Goal: Information Seeking & Learning: Understand process/instructions

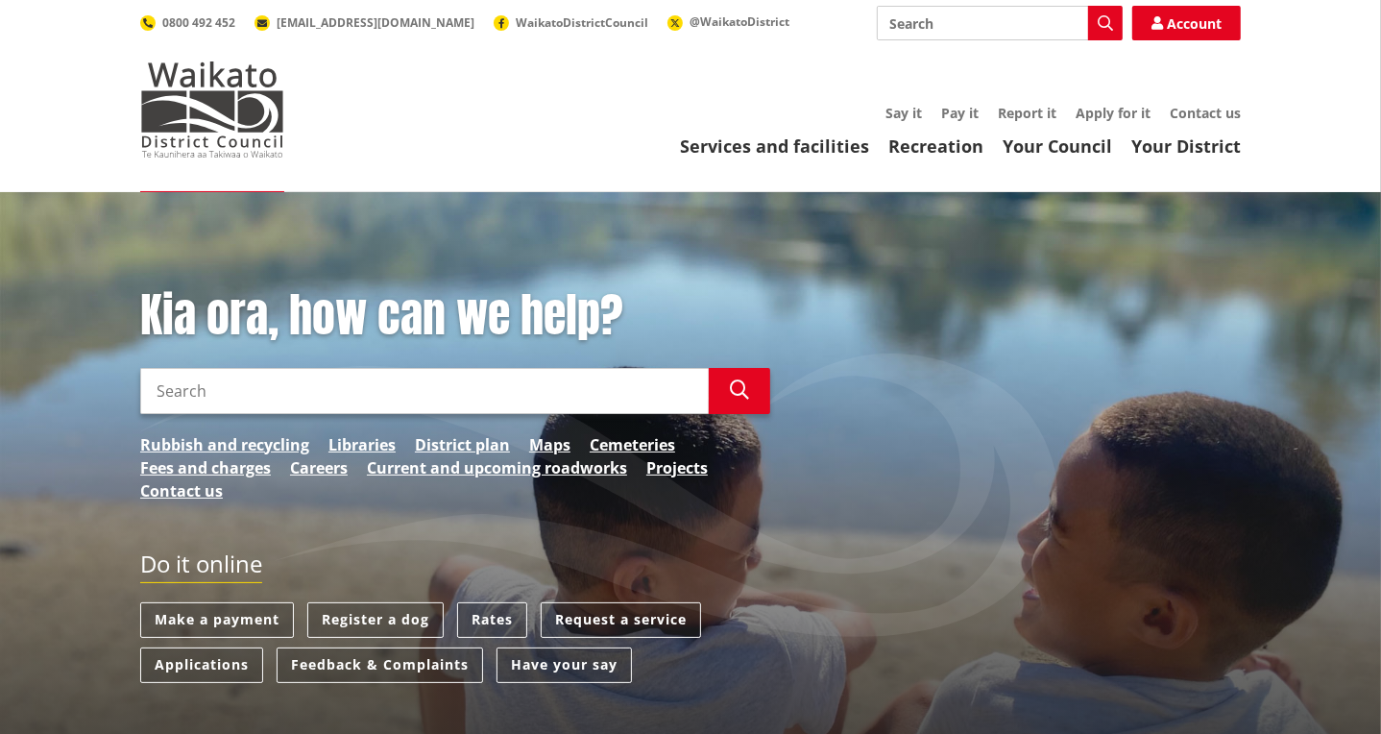
click at [925, 26] on input "Search" at bounding box center [1000, 23] width 246 height 35
type input "Lim"
click at [1098, 26] on icon "button" at bounding box center [1105, 22] width 15 height 15
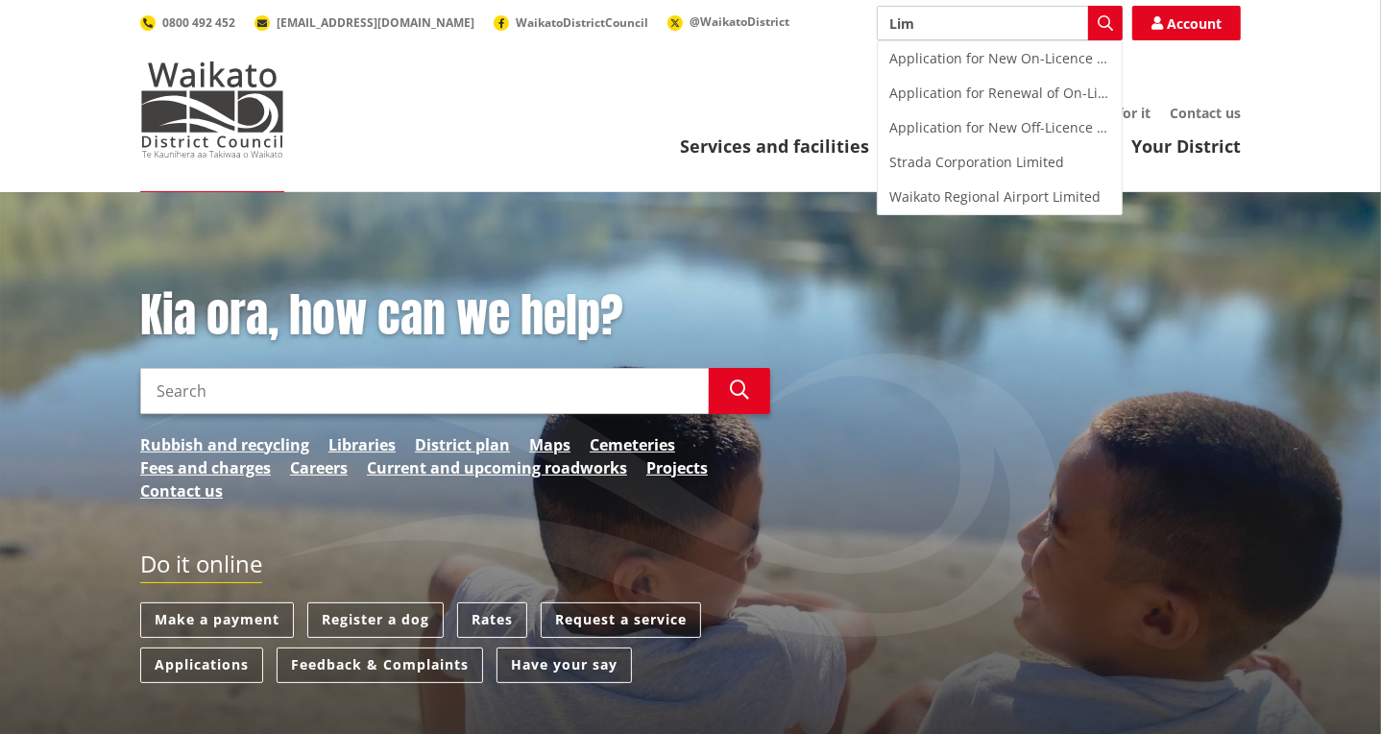
click at [190, 377] on input "Search" at bounding box center [424, 391] width 569 height 46
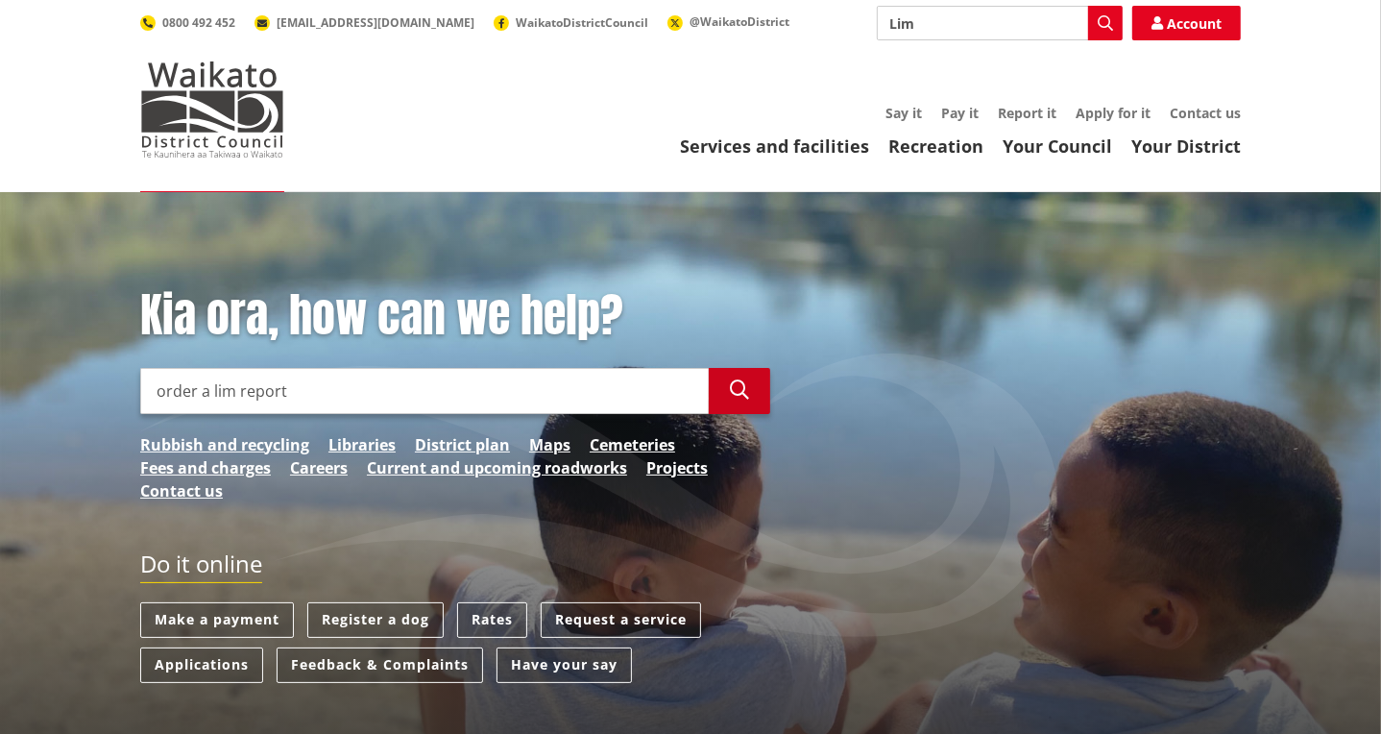
type input "order a lim report"
click at [749, 393] on button "Search" at bounding box center [739, 391] width 61 height 46
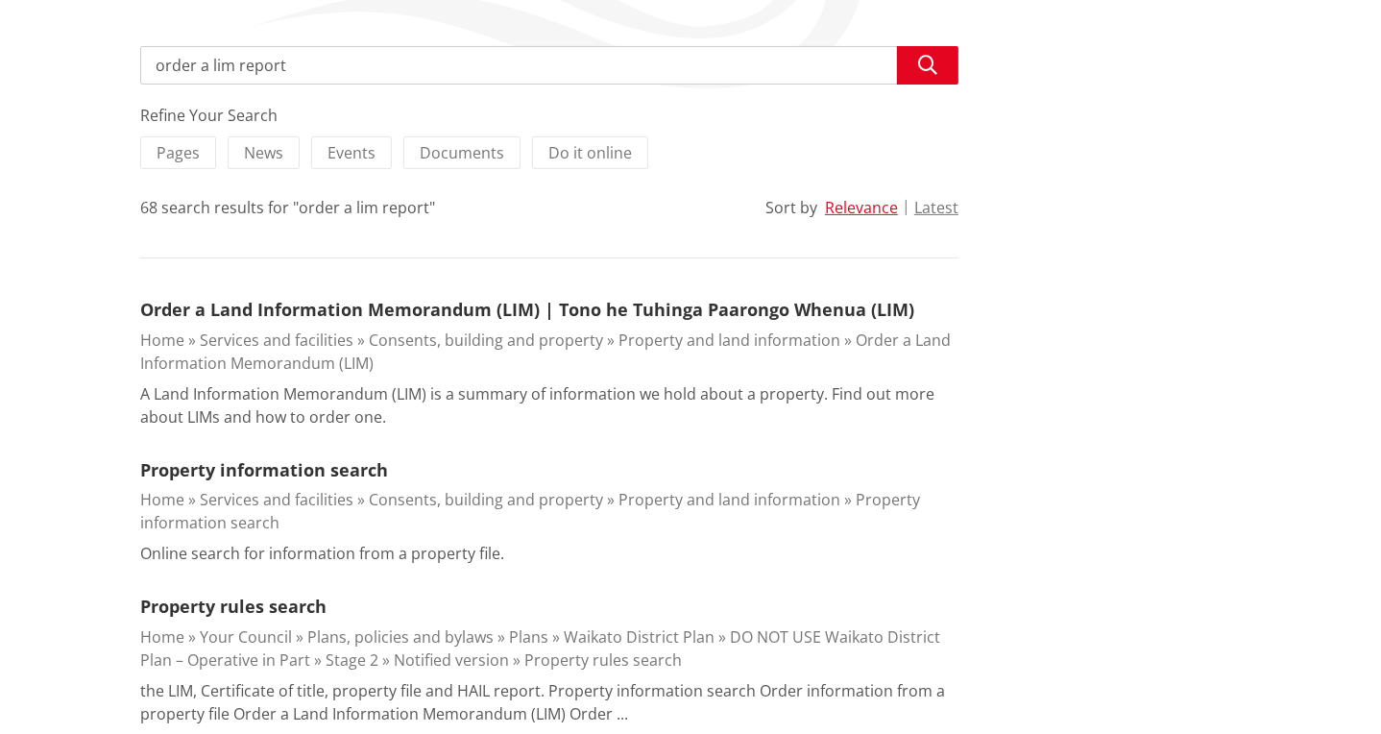
scroll to position [384, 0]
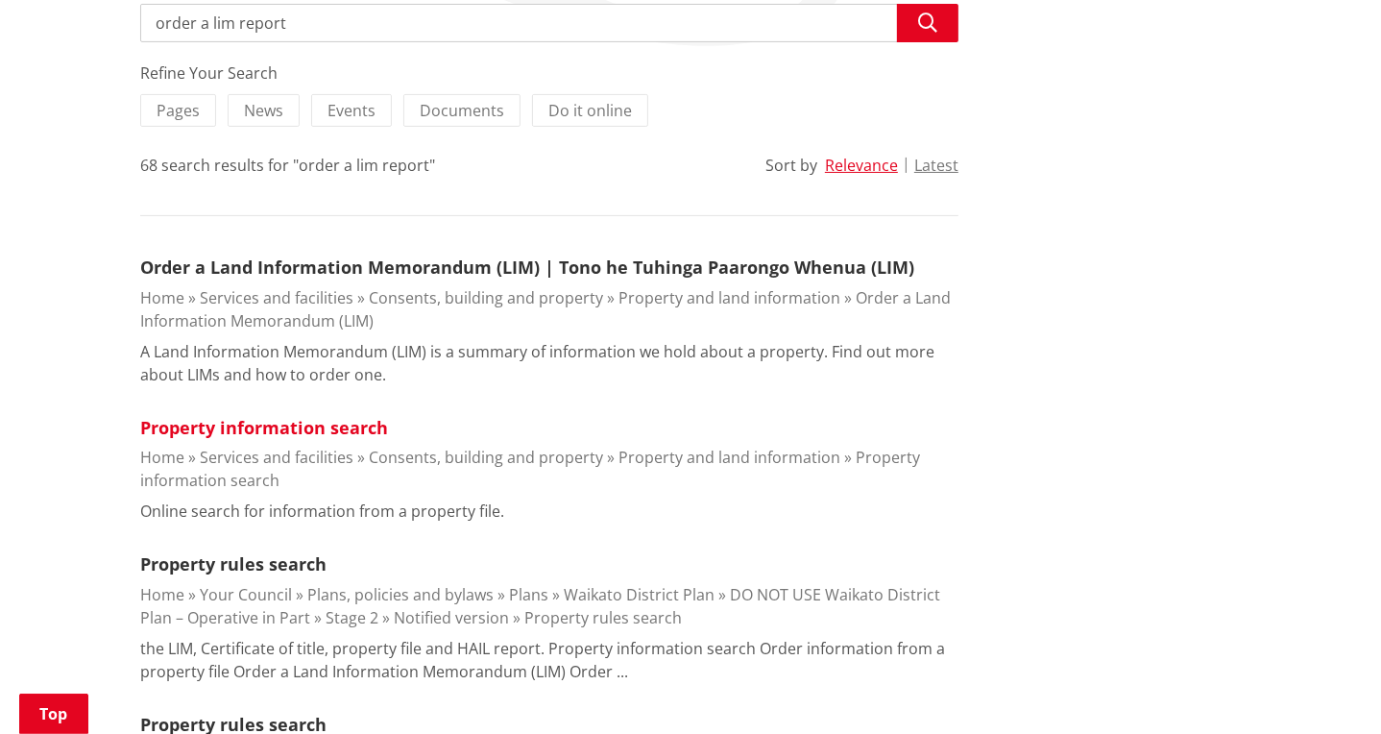
click at [279, 426] on link "Property information search" at bounding box center [264, 427] width 248 height 23
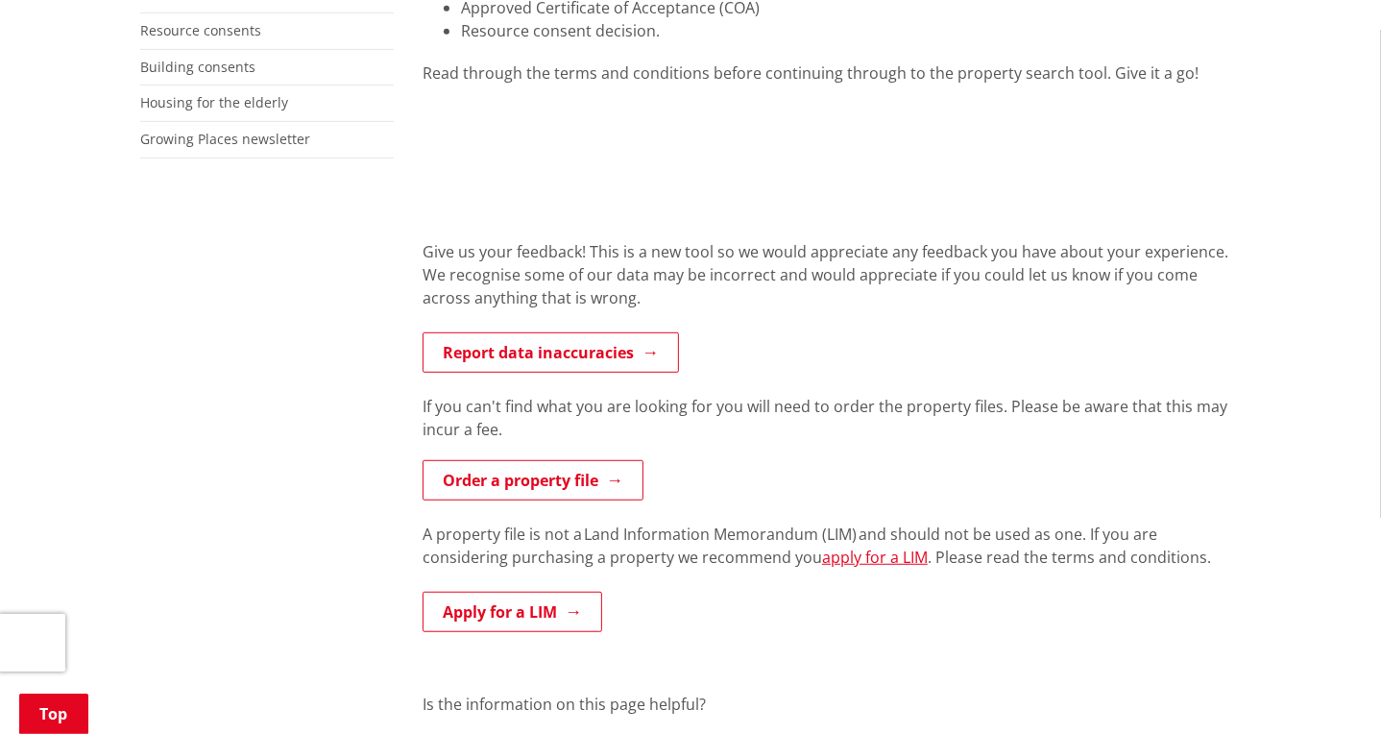
scroll to position [576, 0]
